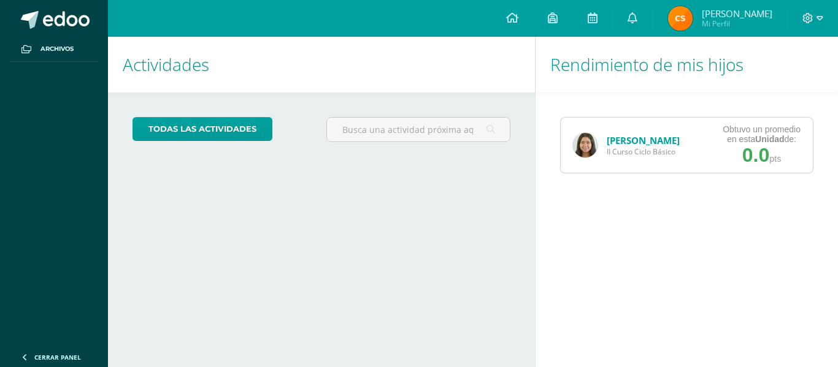
click at [628, 144] on link "[PERSON_NAME]" at bounding box center [643, 140] width 73 height 12
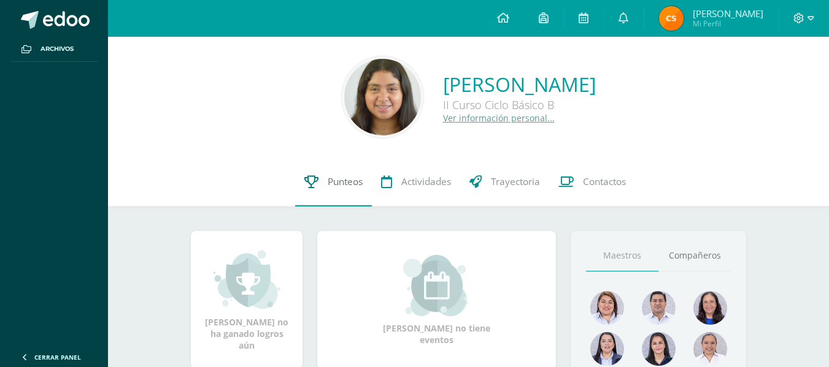
click at [295, 198] on link "Punteos" at bounding box center [333, 182] width 77 height 49
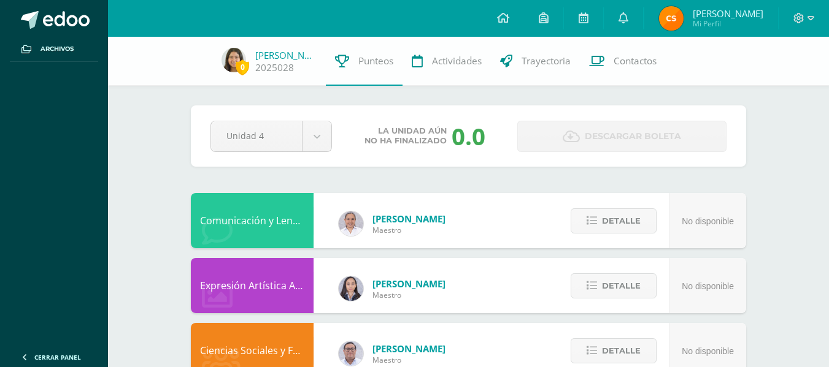
click at [270, 152] on div "Pendiente Unidad 4 Unidad 1 Unidad 2 Unidad 3 Unidad 4 La unidad aún no ha fina…" at bounding box center [468, 135] width 555 height 61
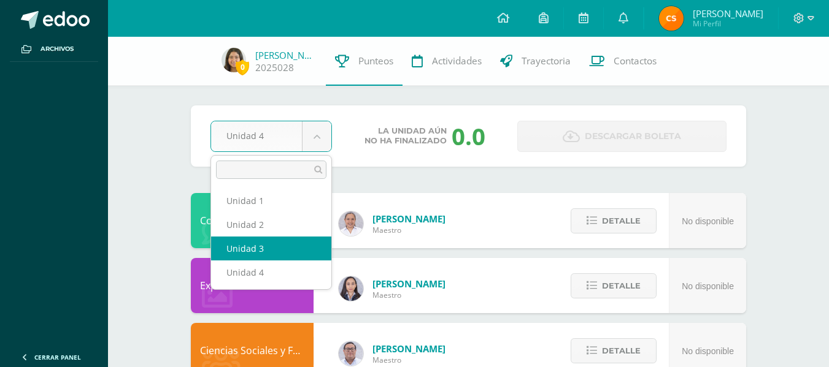
select select "Unidad 3"
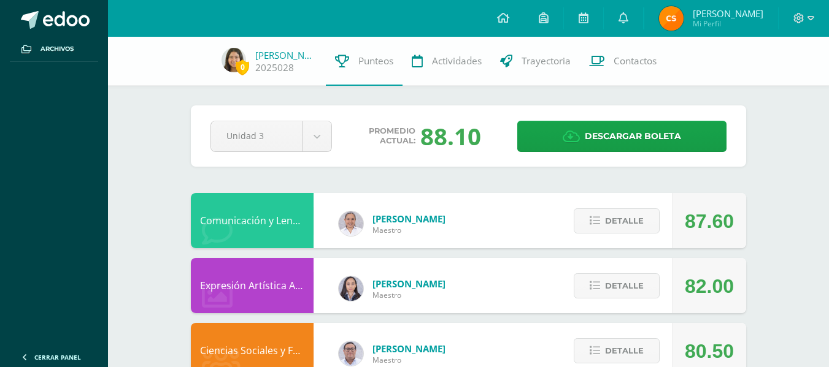
drag, startPoint x: 419, startPoint y: 136, endPoint x: 477, endPoint y: 134, distance: 57.1
click at [477, 134] on div "88.10" at bounding box center [450, 136] width 61 height 32
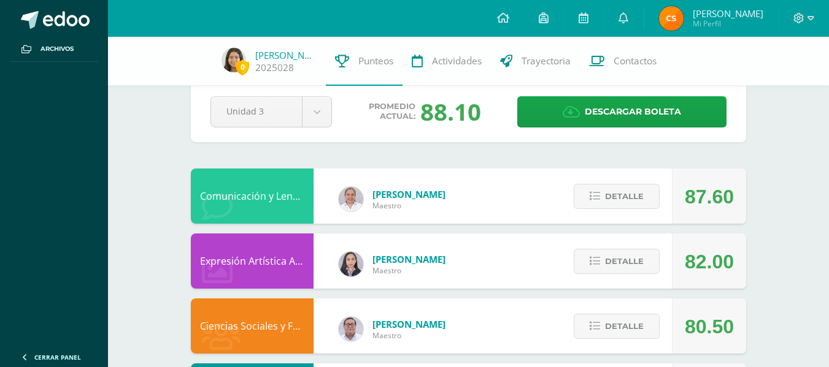
scroll to position [61, 0]
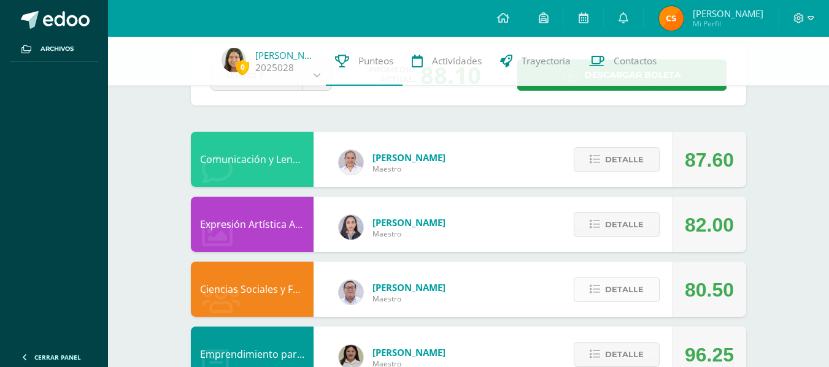
click at [606, 286] on span "Detalle" at bounding box center [624, 289] width 39 height 23
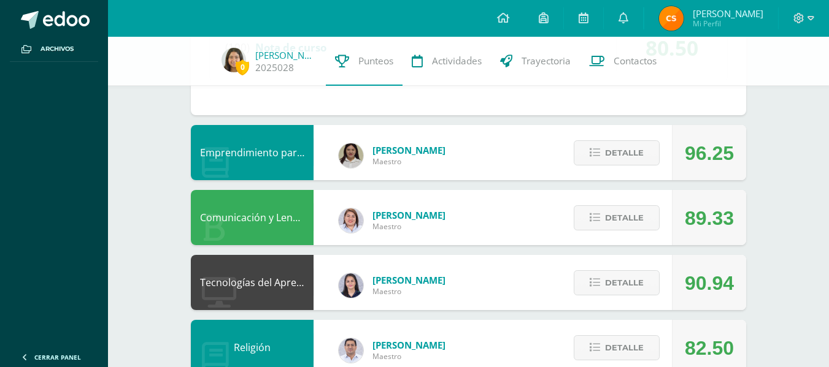
scroll to position [579, 0]
